Goal: Task Accomplishment & Management: Use online tool/utility

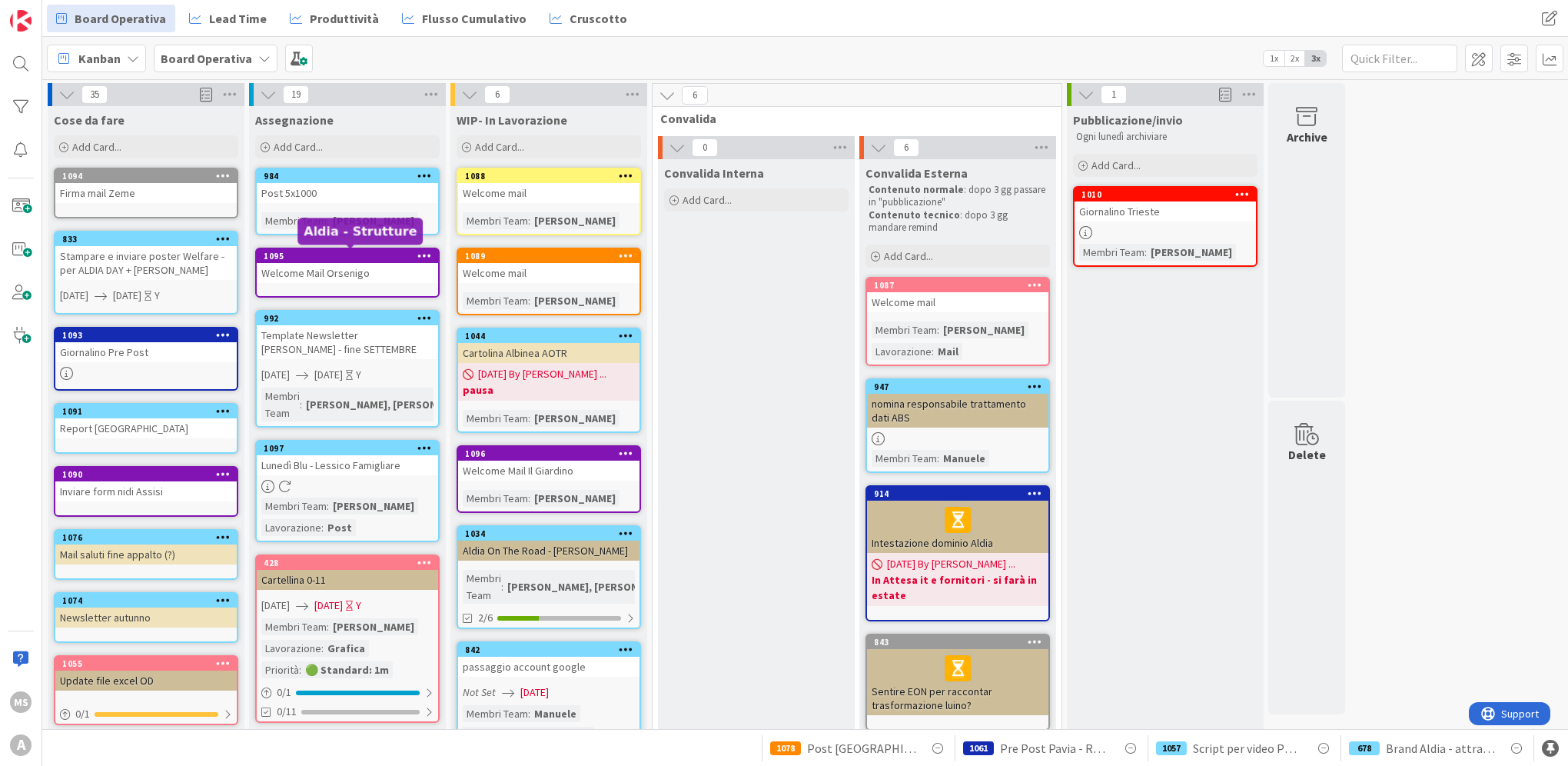
click at [369, 259] on div "1095" at bounding box center [351, 256] width 175 height 11
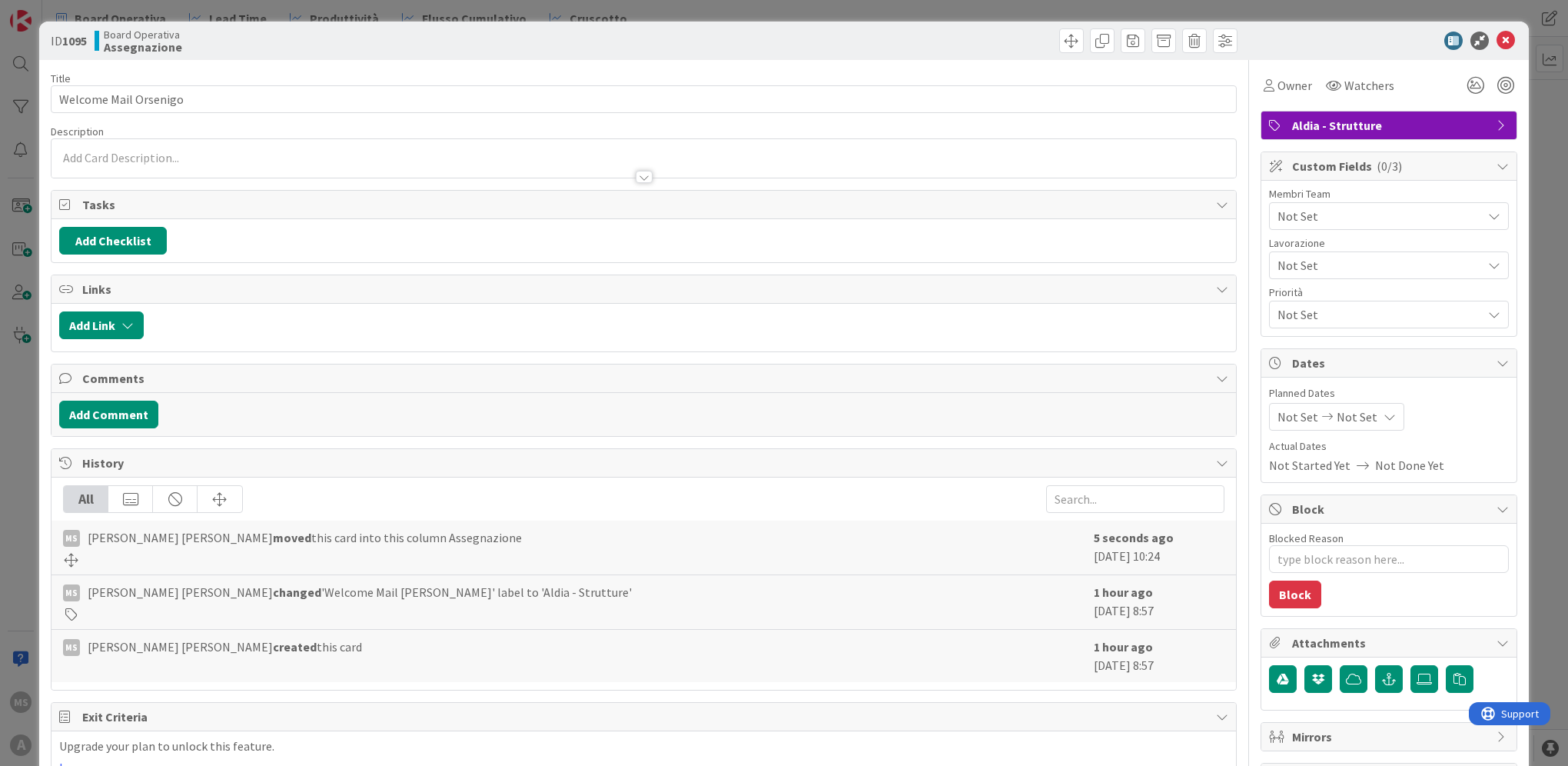
click at [1321, 209] on span "Not Set" at bounding box center [1380, 216] width 205 height 19
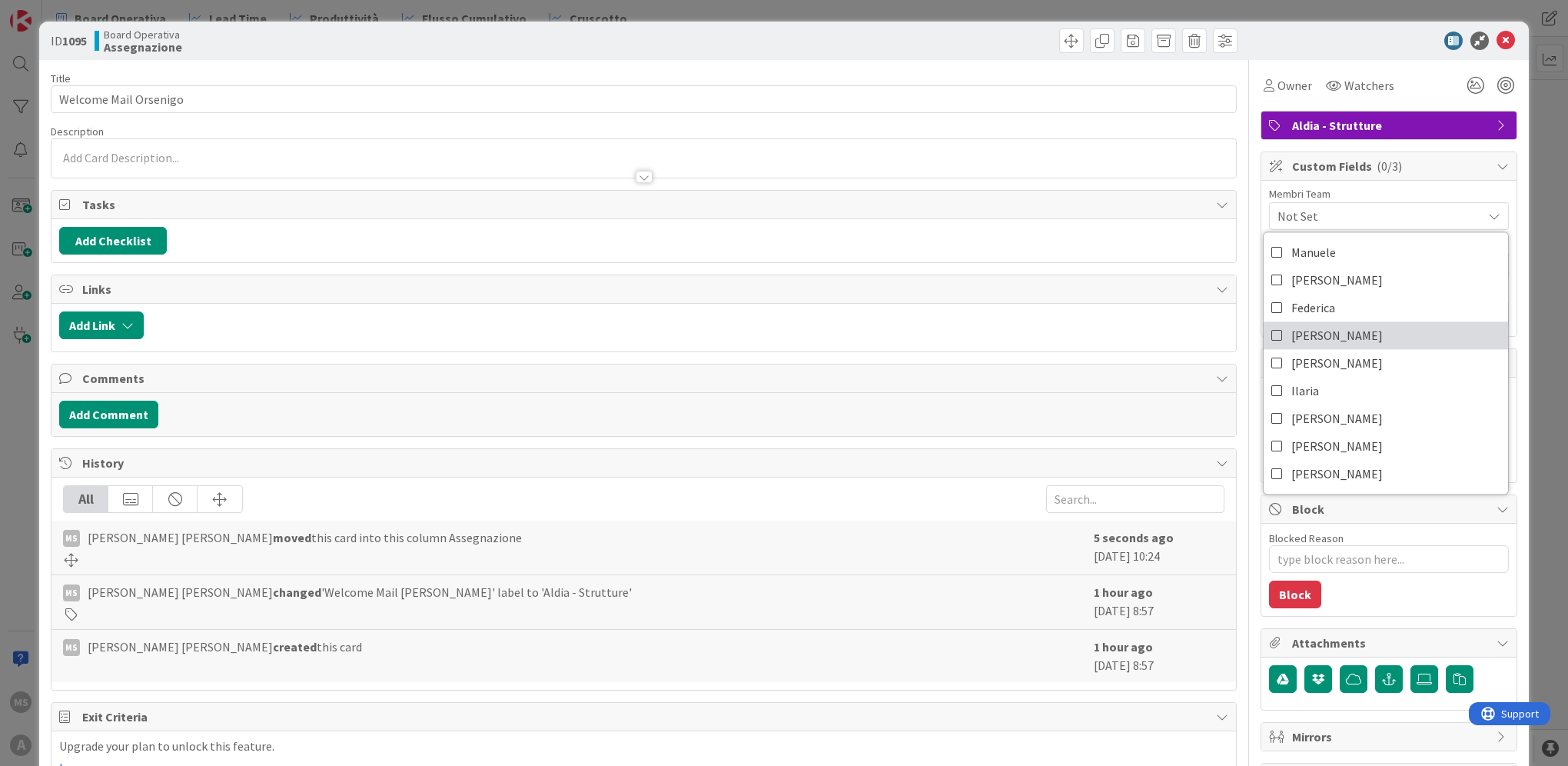
click at [1324, 345] on link "[PERSON_NAME]" at bounding box center [1385, 335] width 244 height 28
click at [1497, 36] on icon at bounding box center [1505, 41] width 19 height 19
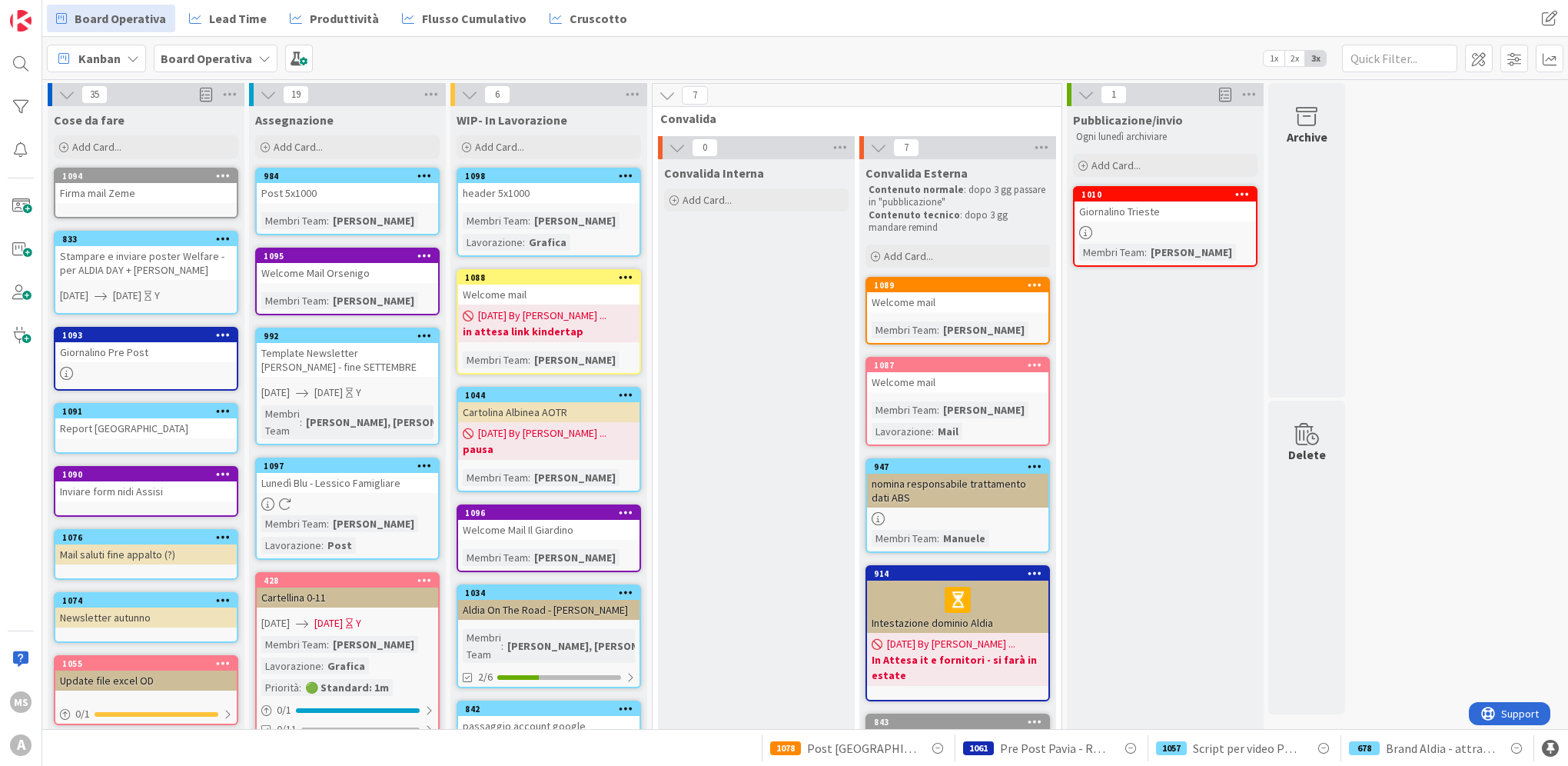
click at [568, 500] on div "WIP- In Lavorazione Add Card... 1098 header 5x1000 Membri Team : [PERSON_NAME] …" at bounding box center [549, 679] width 197 height 1145
click at [572, 521] on div "Welcome Mail Il Giardino" at bounding box center [548, 530] width 181 height 20
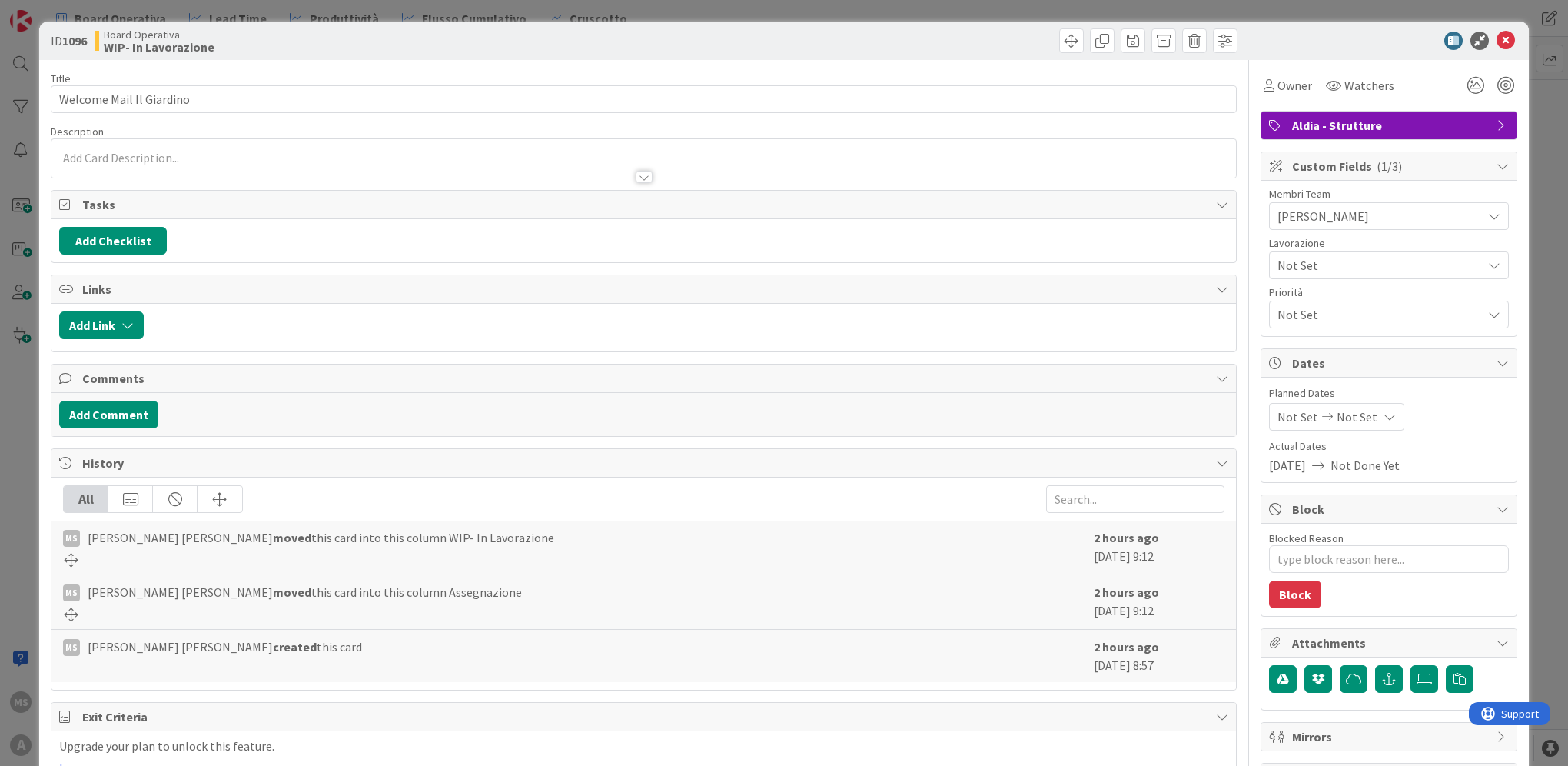
click at [1371, 262] on span "Not Set" at bounding box center [1376, 265] width 197 height 22
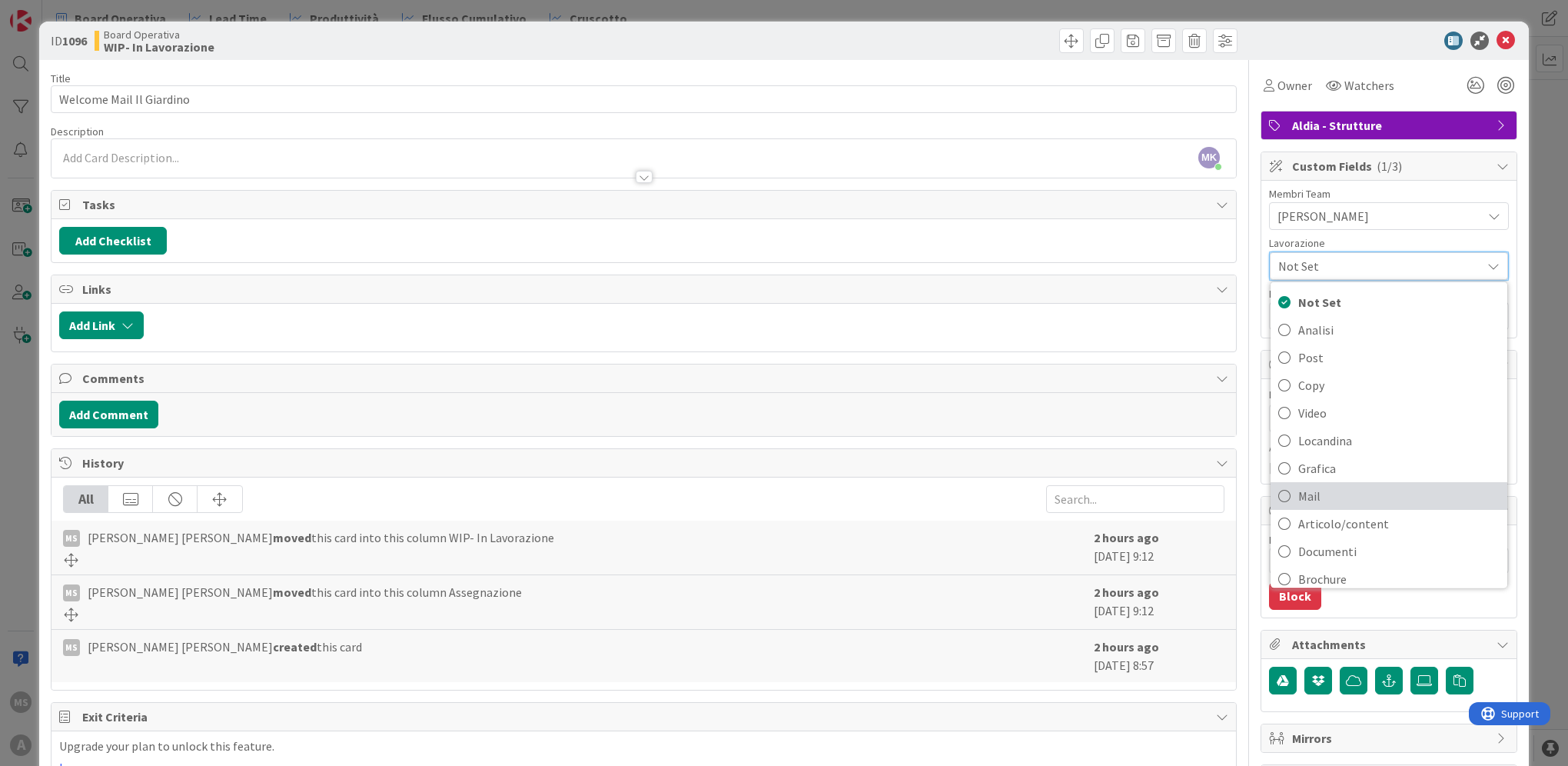
click at [1375, 499] on span "Mail" at bounding box center [1399, 496] width 201 height 23
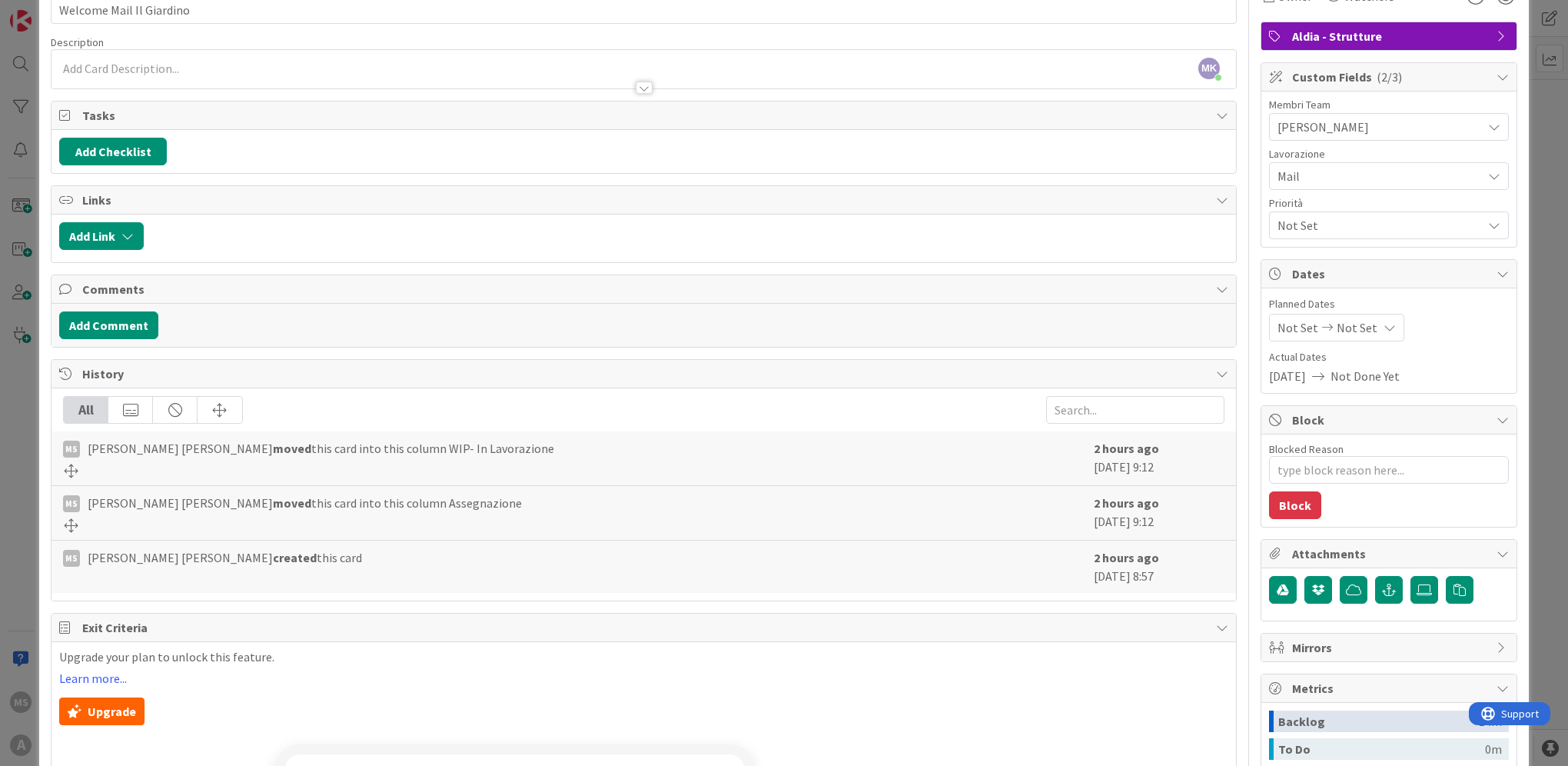
scroll to position [231, 0]
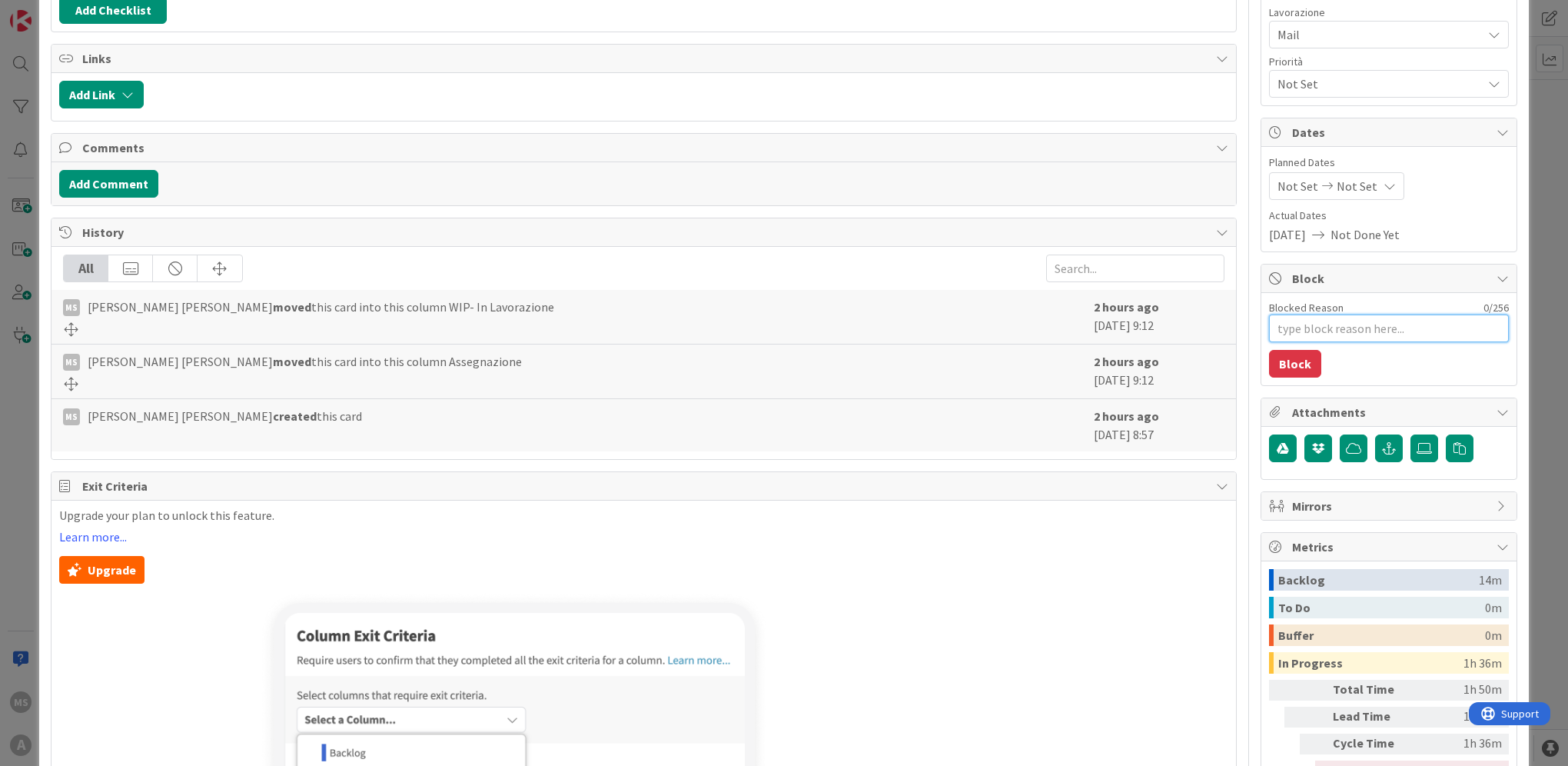
click at [1327, 326] on textarea "Blocked Reason" at bounding box center [1389, 328] width 240 height 28
type textarea "x"
type textarea "a"
type textarea "x"
type textarea "at"
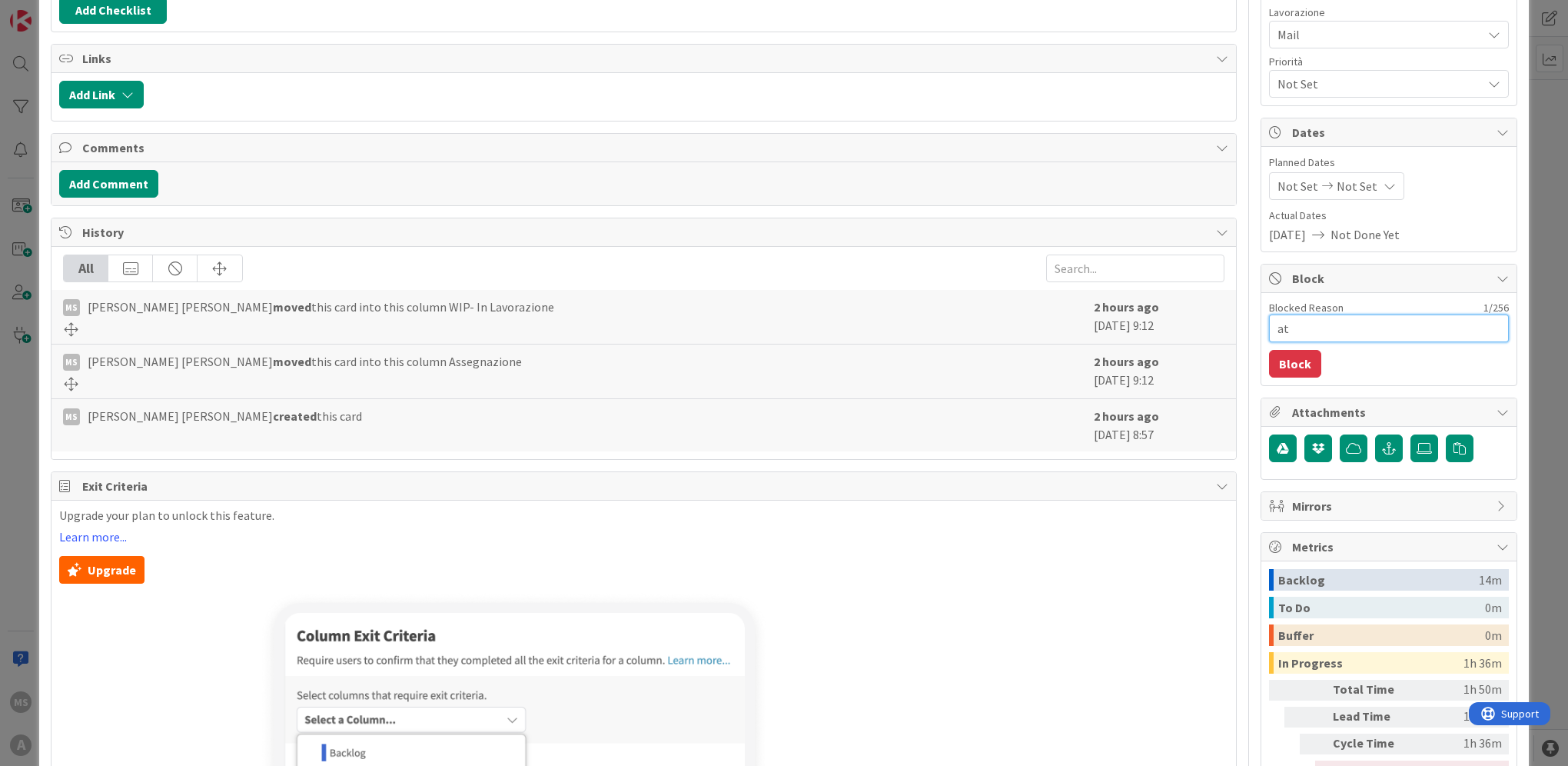
type textarea "x"
type textarea "att"
type textarea "x"
type textarea "atte"
type textarea "x"
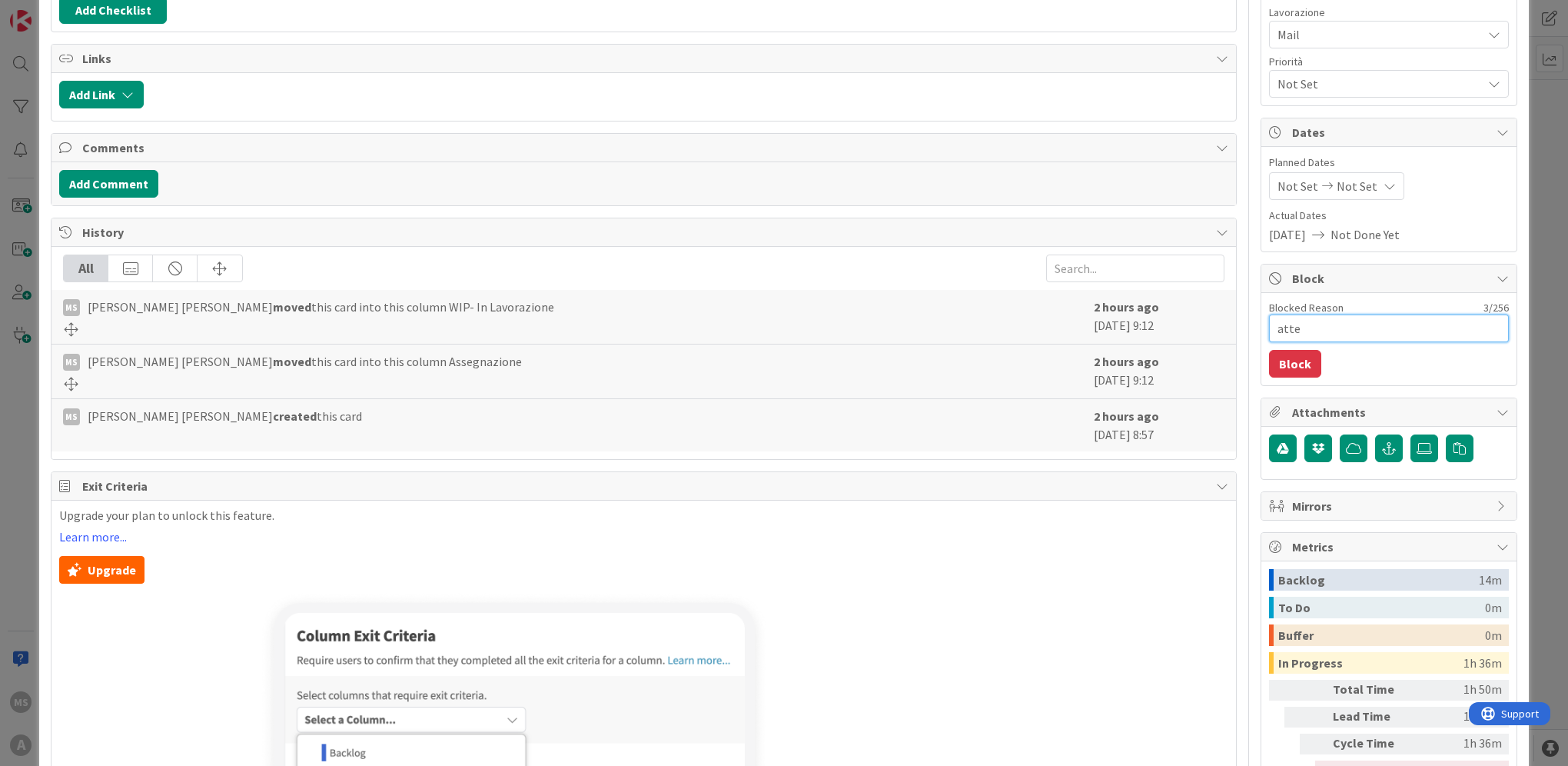
type textarea "attes"
type textarea "x"
type textarea "attesa"
type textarea "x"
type textarea "attesa"
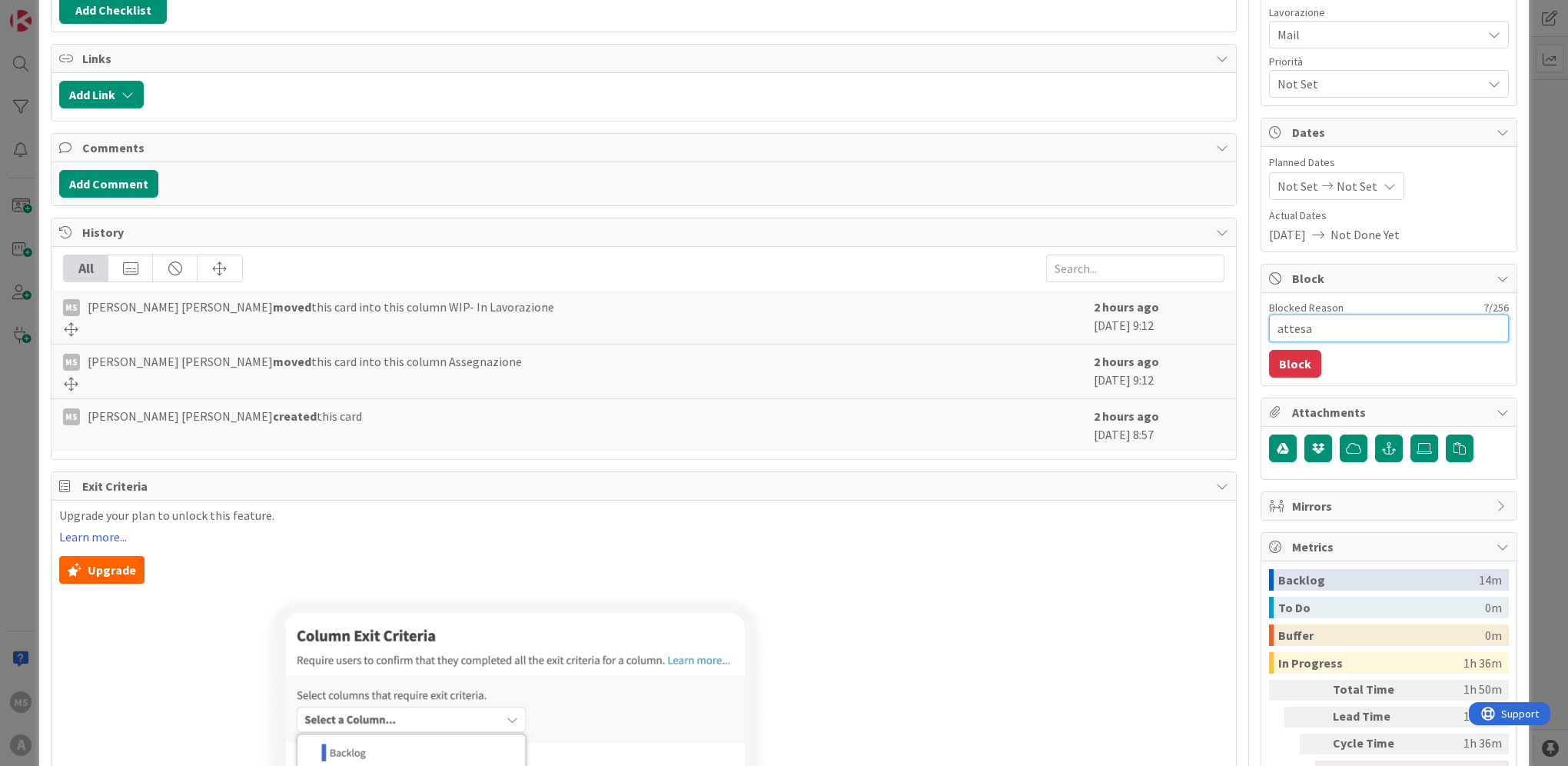
type textarea "x"
type textarea "attesa l"
type textarea "x"
type textarea "attesa li"
type textarea "x"
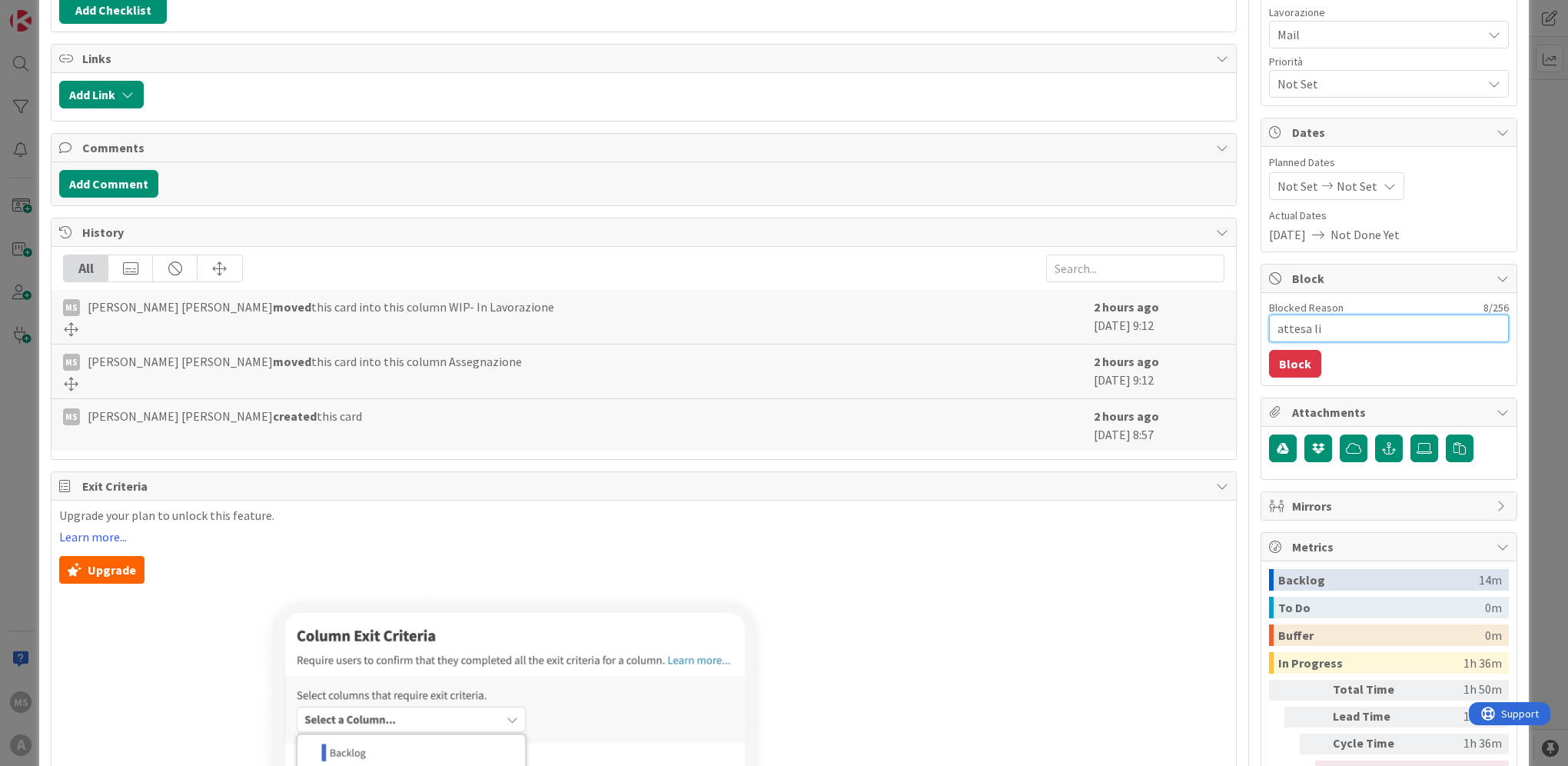
type textarea "attesa [PERSON_NAME]"
type textarea "x"
type textarea "attesa link"
type textarea "x"
type textarea "attesa link"
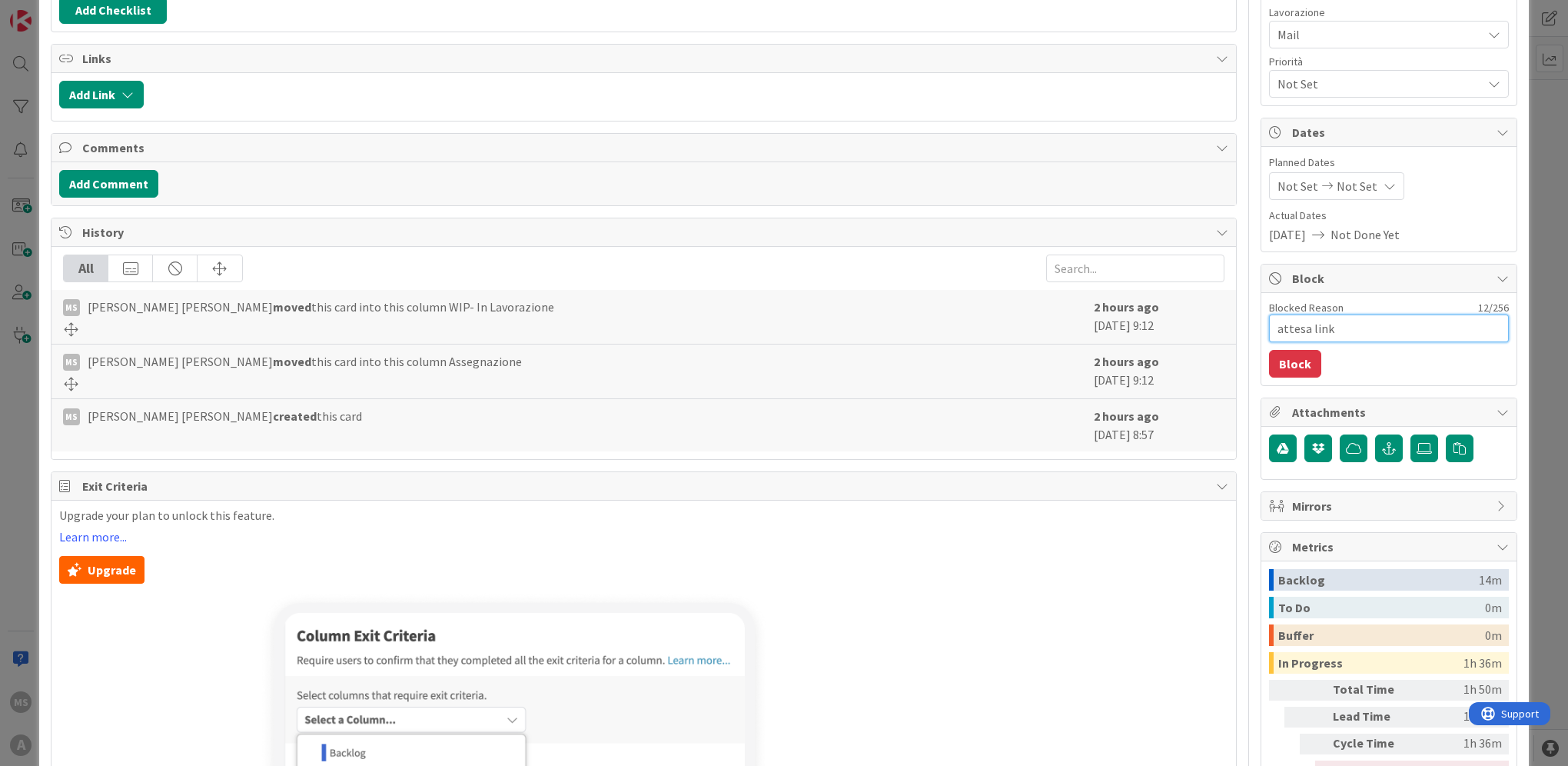
type textarea "x"
type textarea "attesa link k"
type textarea "x"
type textarea "attesa link ki"
type textarea "x"
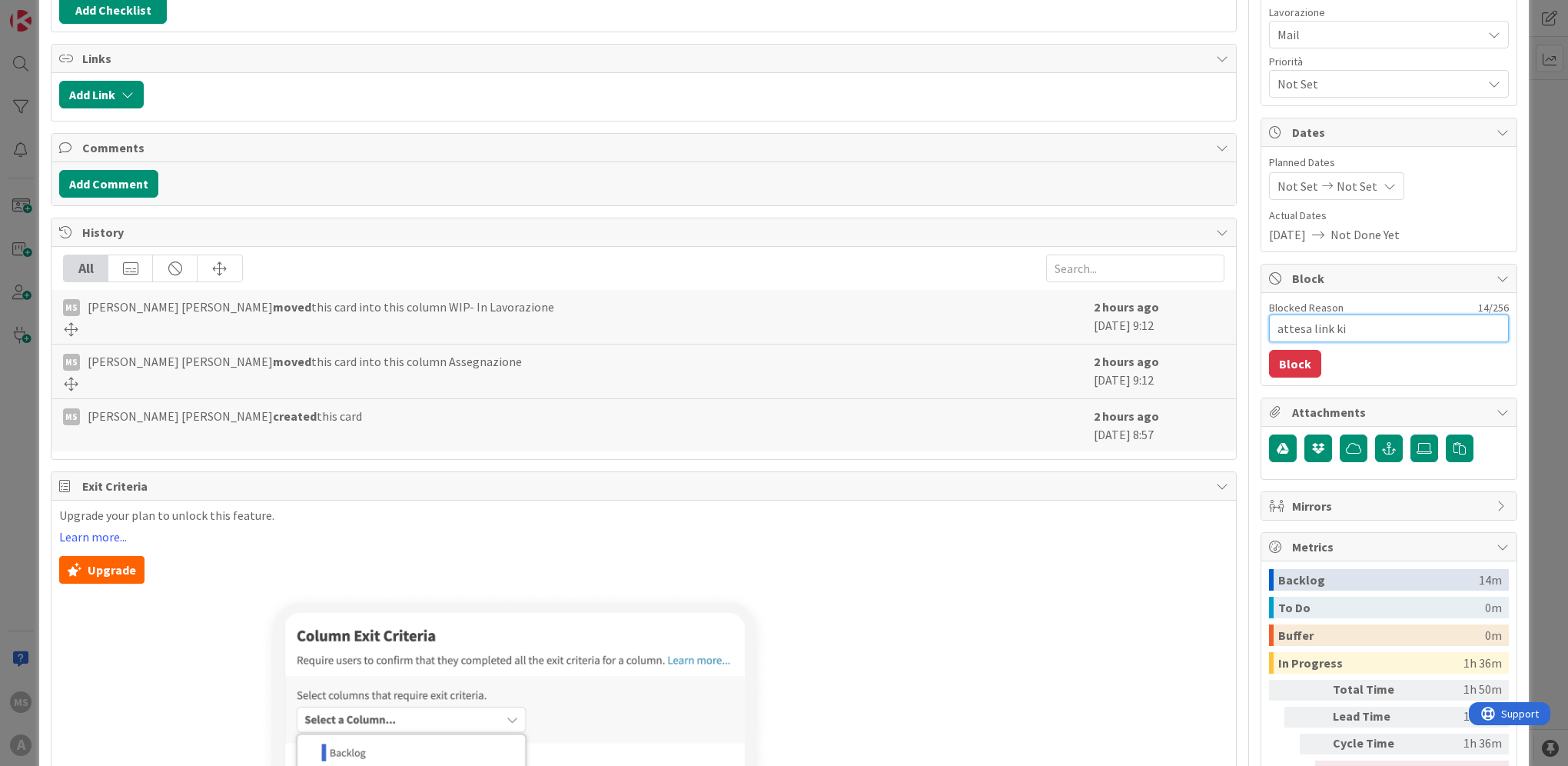
type textarea "attesa link kin"
type textarea "x"
type textarea "attesa link kind"
type textarea "x"
type textarea "attesa link kinde"
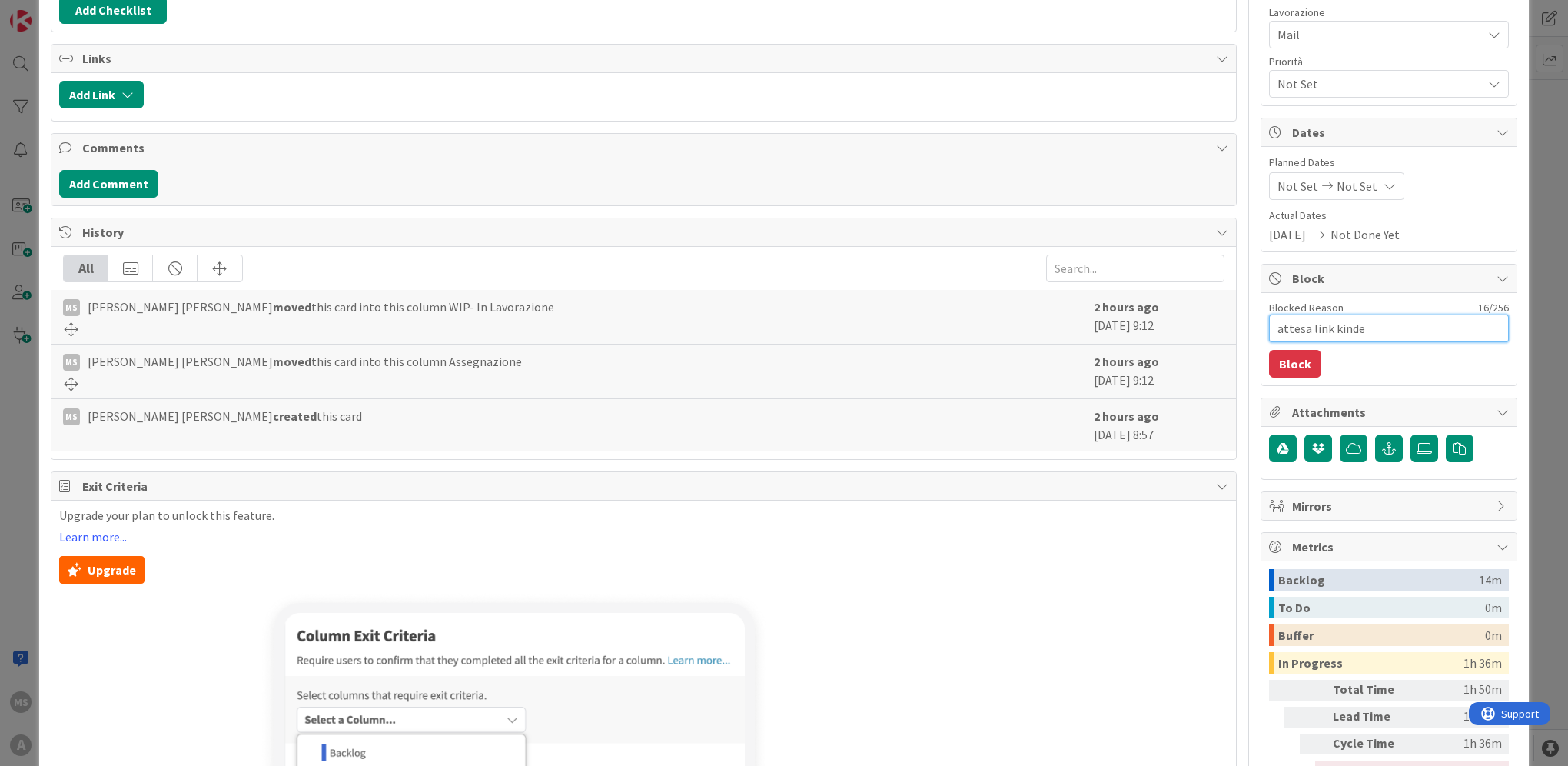
type textarea "x"
type textarea "attesa link kinder"
type textarea "x"
type textarea "attesa link kindert"
type textarea "x"
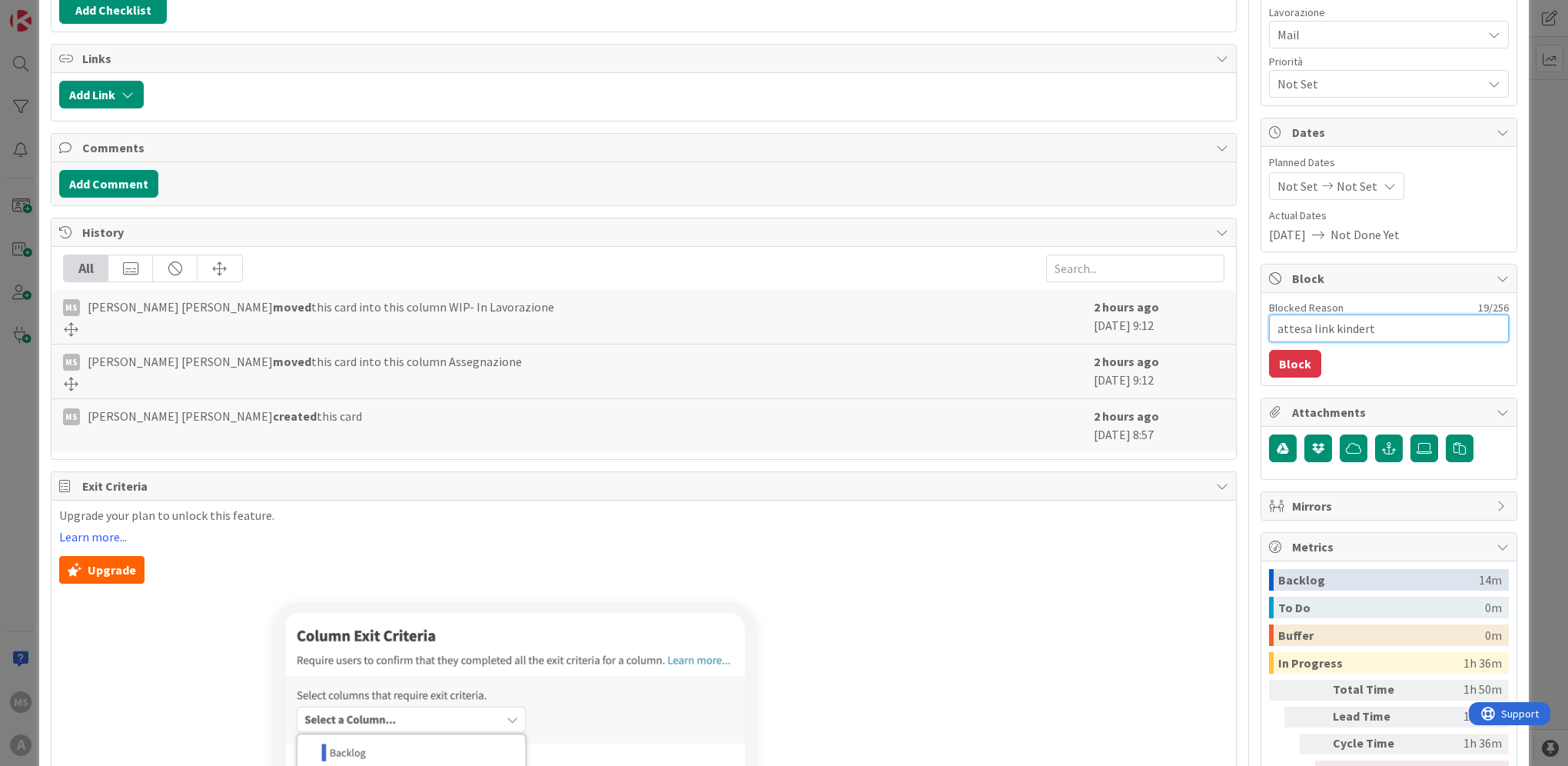
type textarea "attesa link kinderta"
type textarea "x"
type textarea "attesa link kindertap"
click at [1297, 368] on button "Block" at bounding box center [1295, 364] width 52 height 28
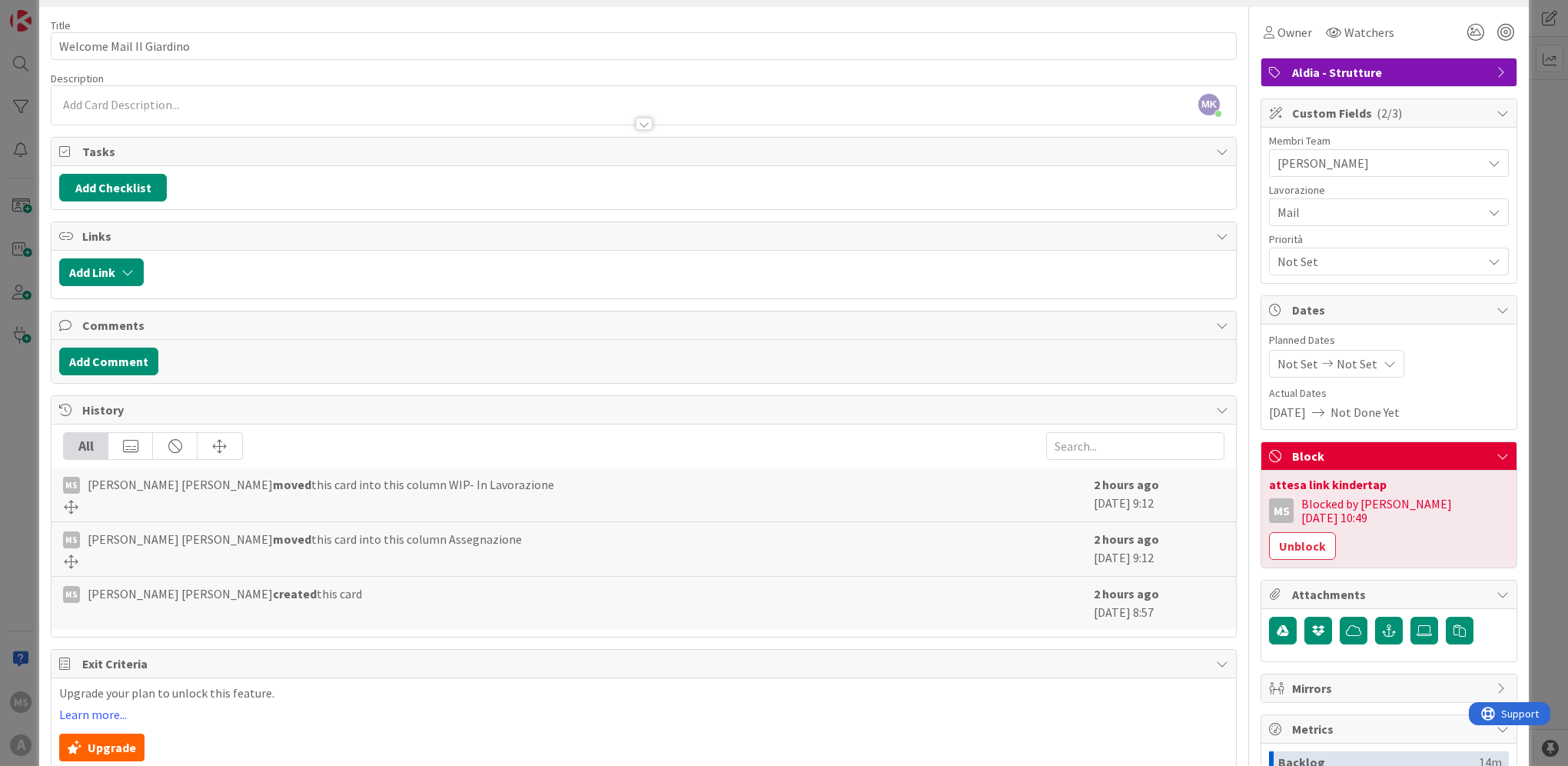
scroll to position [0, 0]
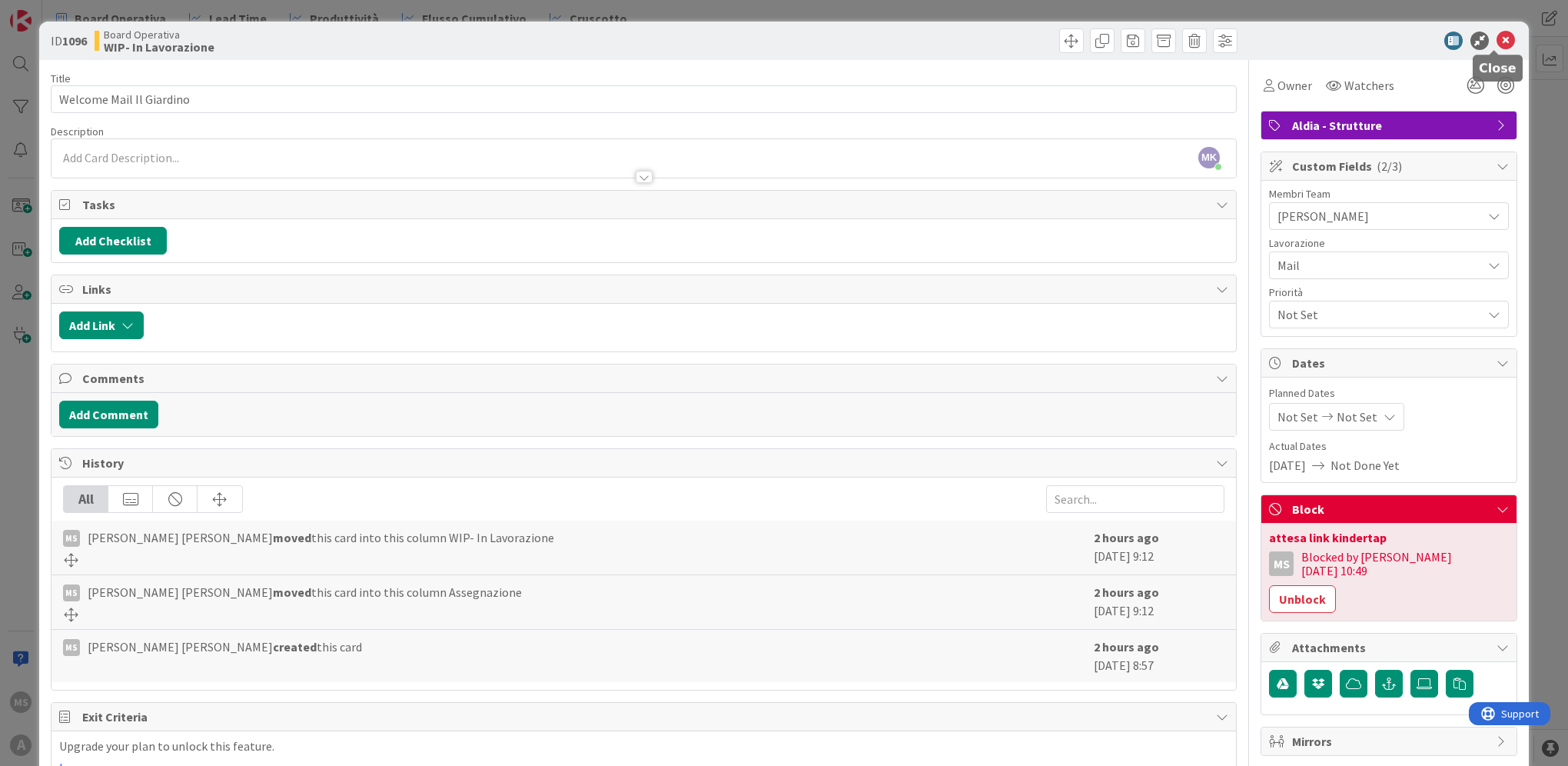
click at [1497, 40] on icon at bounding box center [1505, 41] width 19 height 19
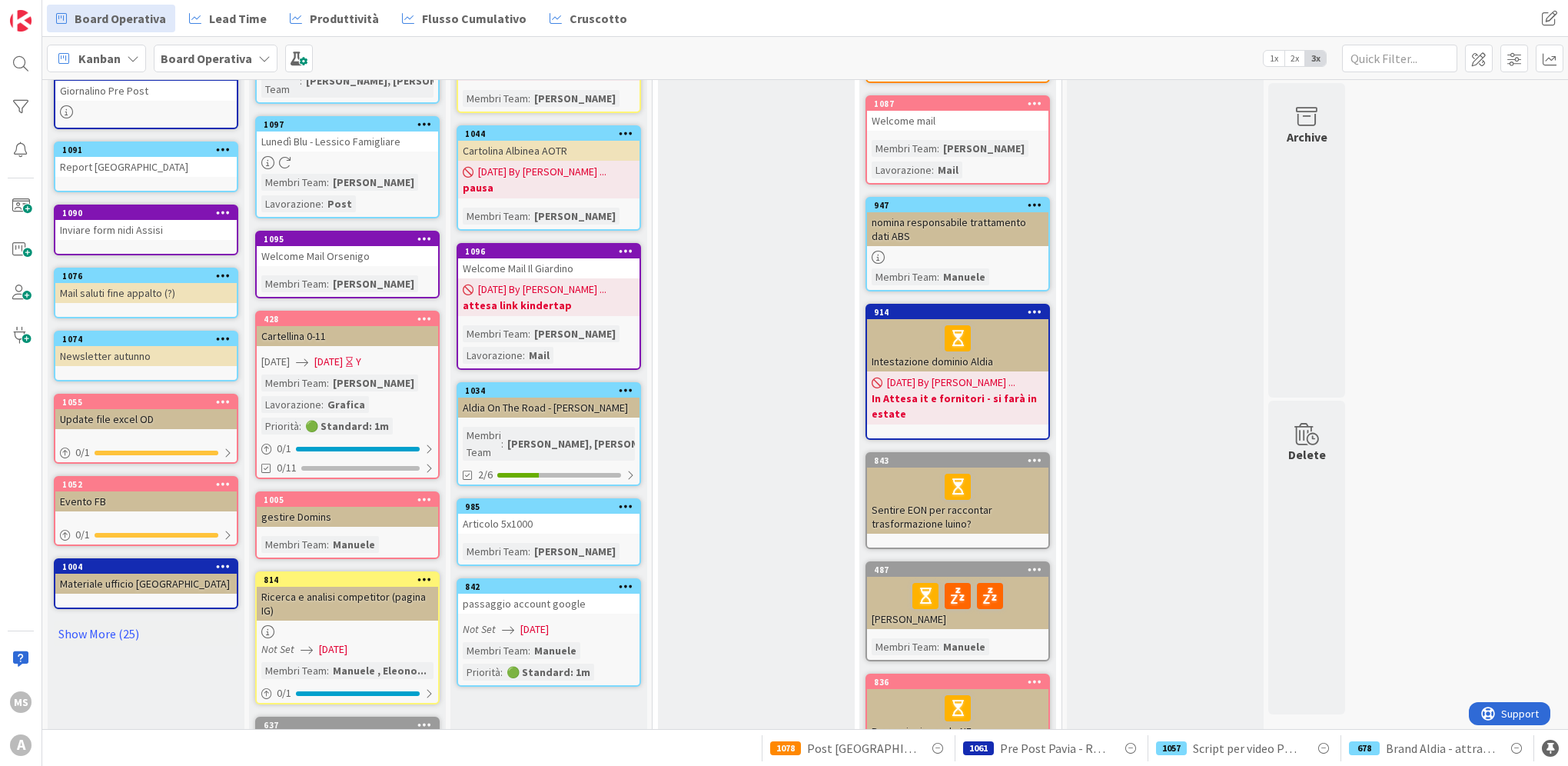
scroll to position [127, 0]
